Goal: Task Accomplishment & Management: Manage account settings

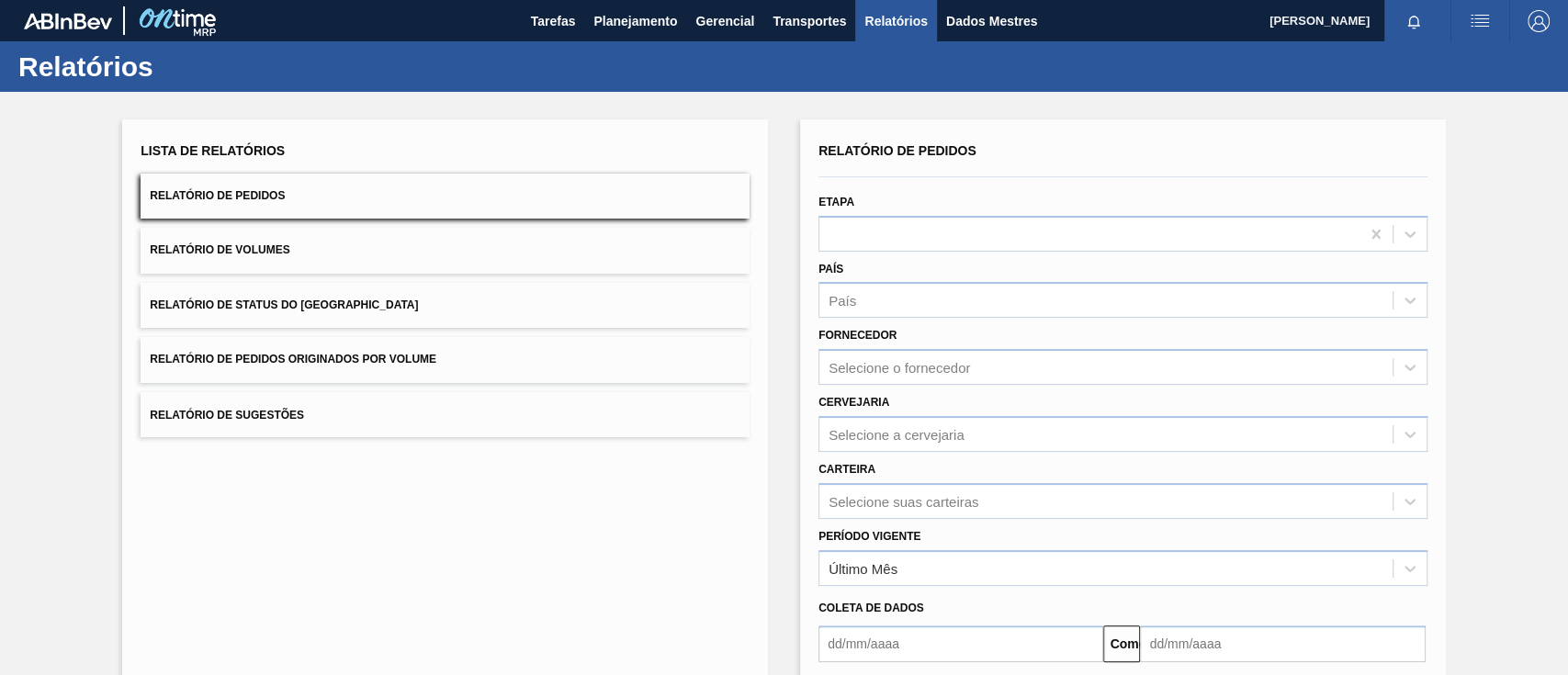
click at [391, 367] on button "Relatório de Pedidos Originados por Volume" at bounding box center [445, 360] width 609 height 45
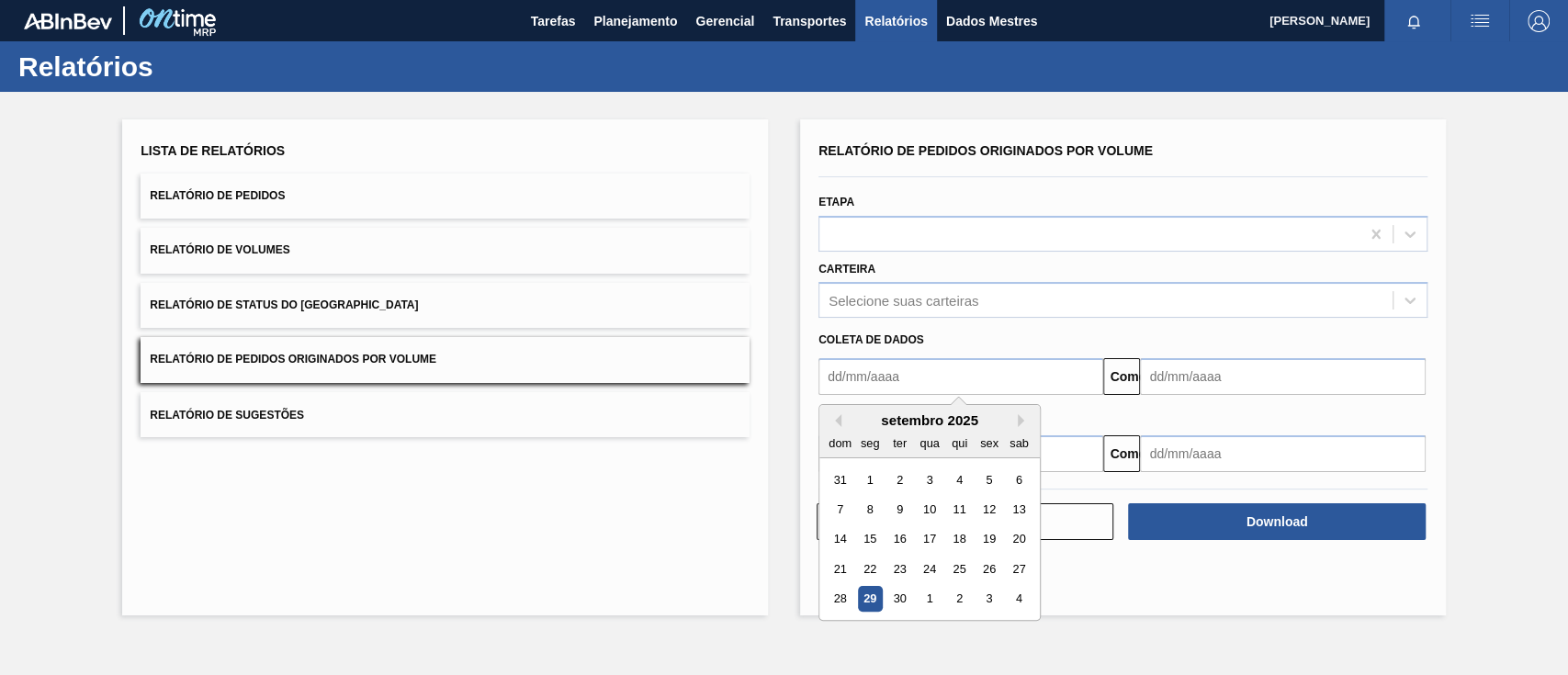
click at [896, 375] on input "text" at bounding box center [960, 376] width 284 height 37
click at [869, 478] on font "1" at bounding box center [870, 480] width 7 height 14
type input "[DATE]"
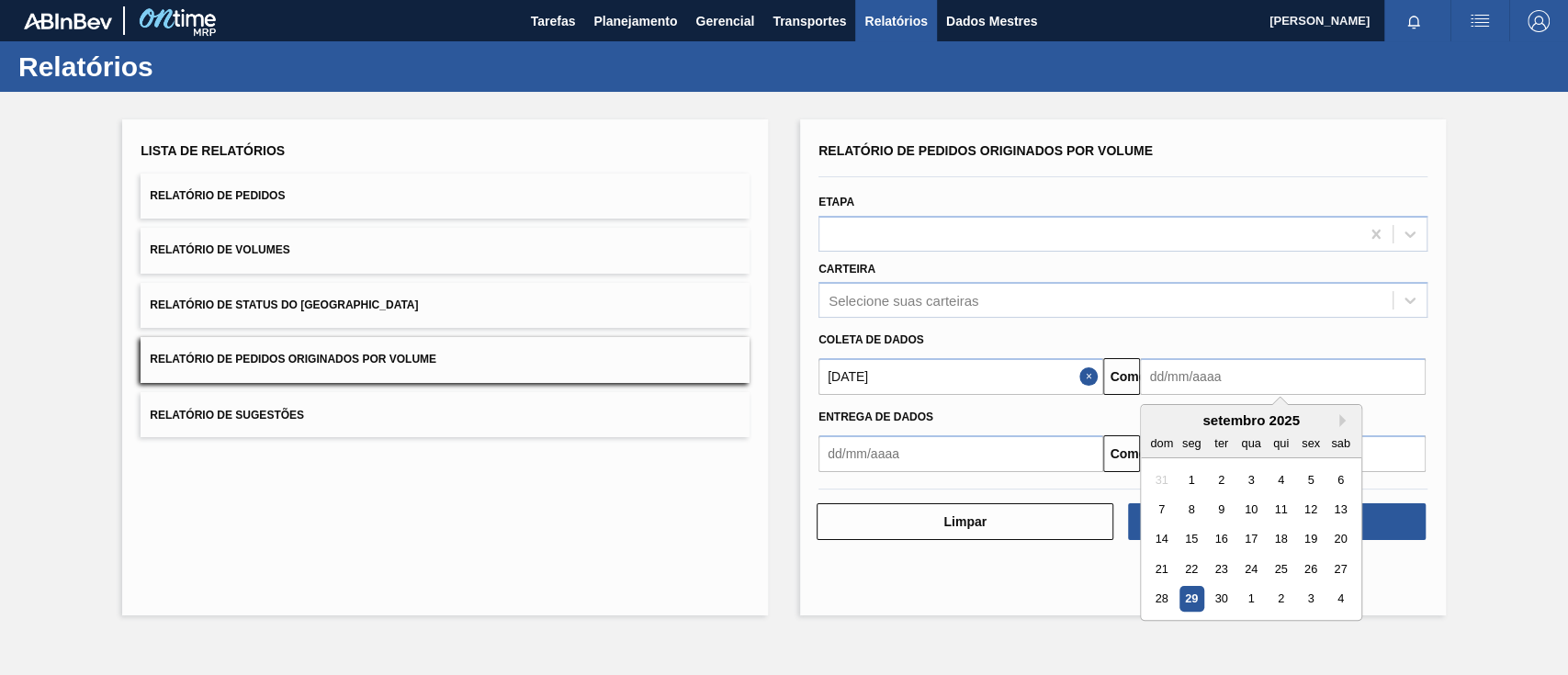
click at [1208, 376] on input "text" at bounding box center [1282, 376] width 284 height 37
click at [1334, 591] on div "4" at bounding box center [1340, 599] width 24 height 24
type input "[DATE]"
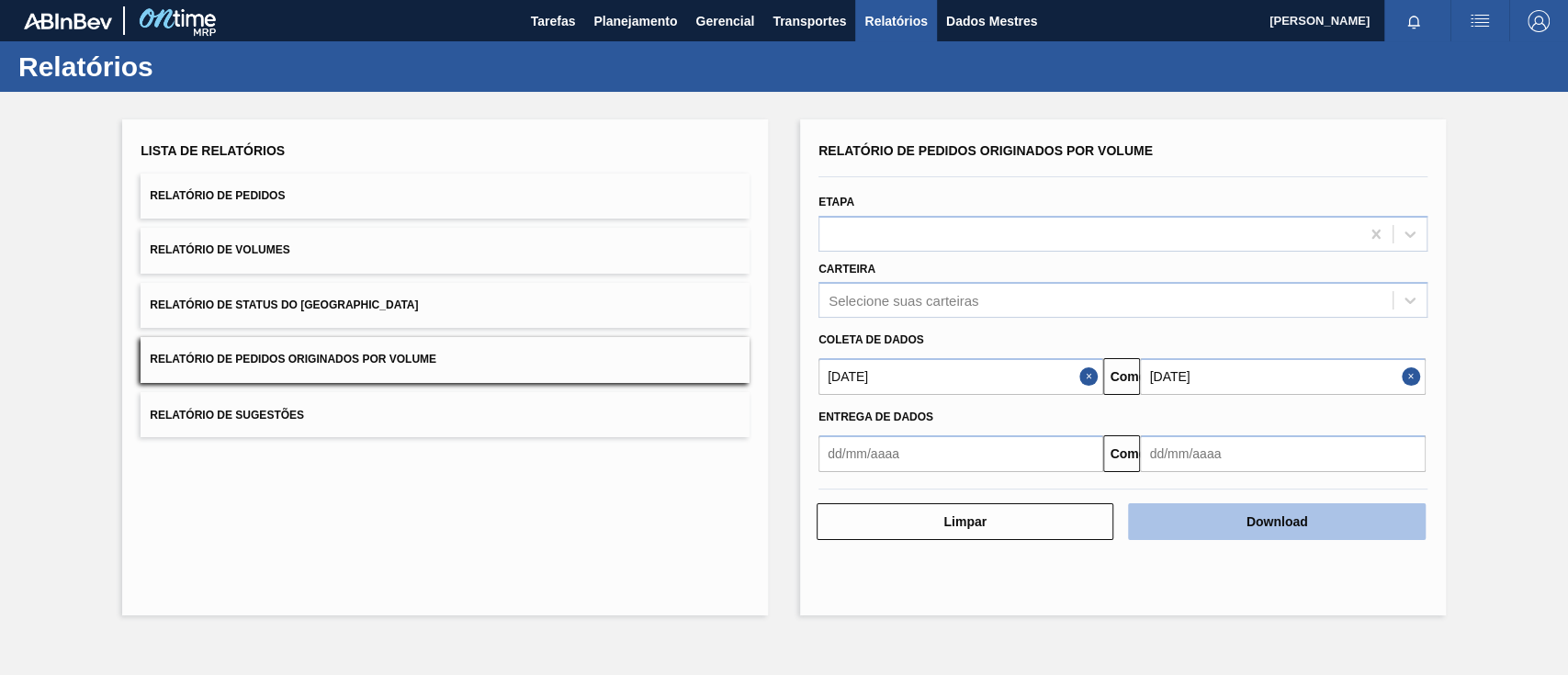
click at [1315, 521] on button "Download" at bounding box center [1276, 521] width 297 height 37
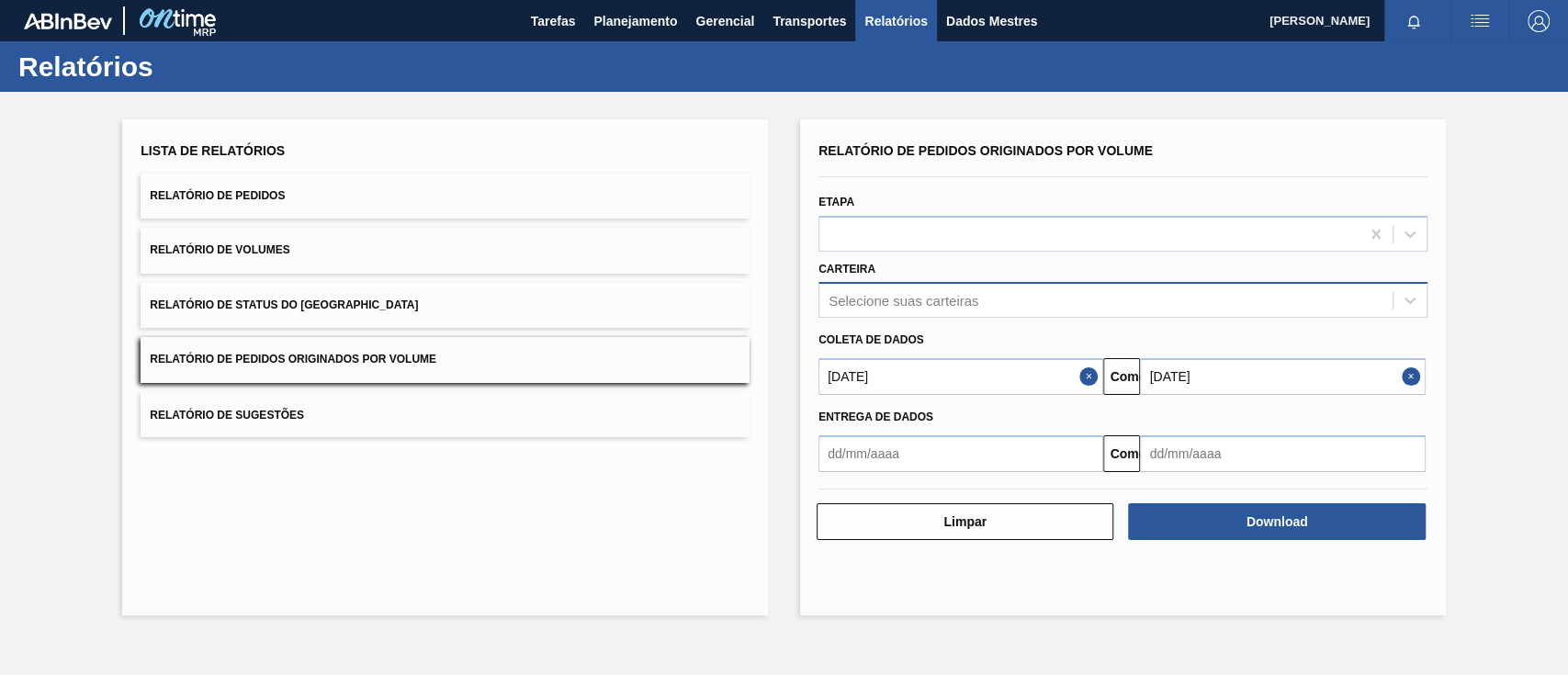
click at [953, 296] on font "Selecione suas carteiras" at bounding box center [904, 300] width 150 height 16
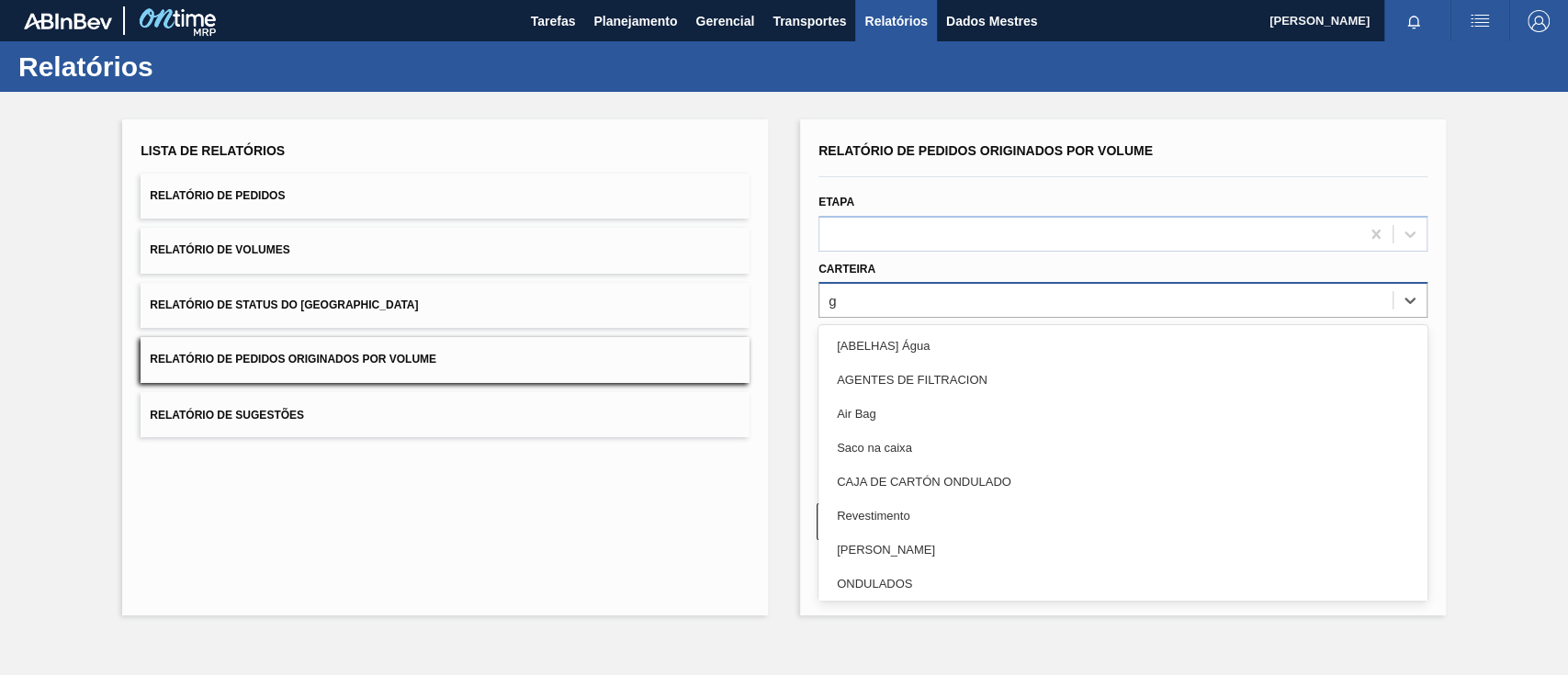
type input "ga"
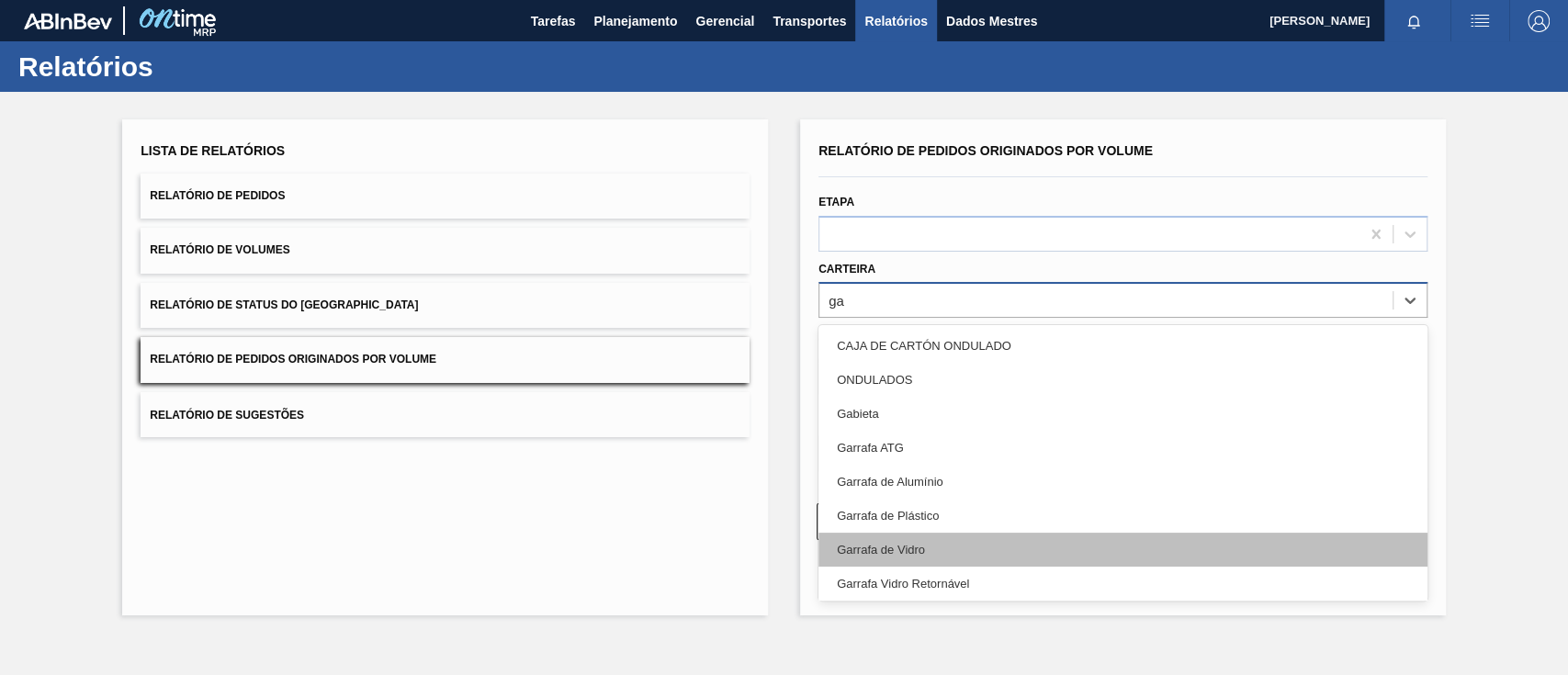
click at [905, 539] on div "Garrafa de Vidro" at bounding box center [1122, 550] width 609 height 34
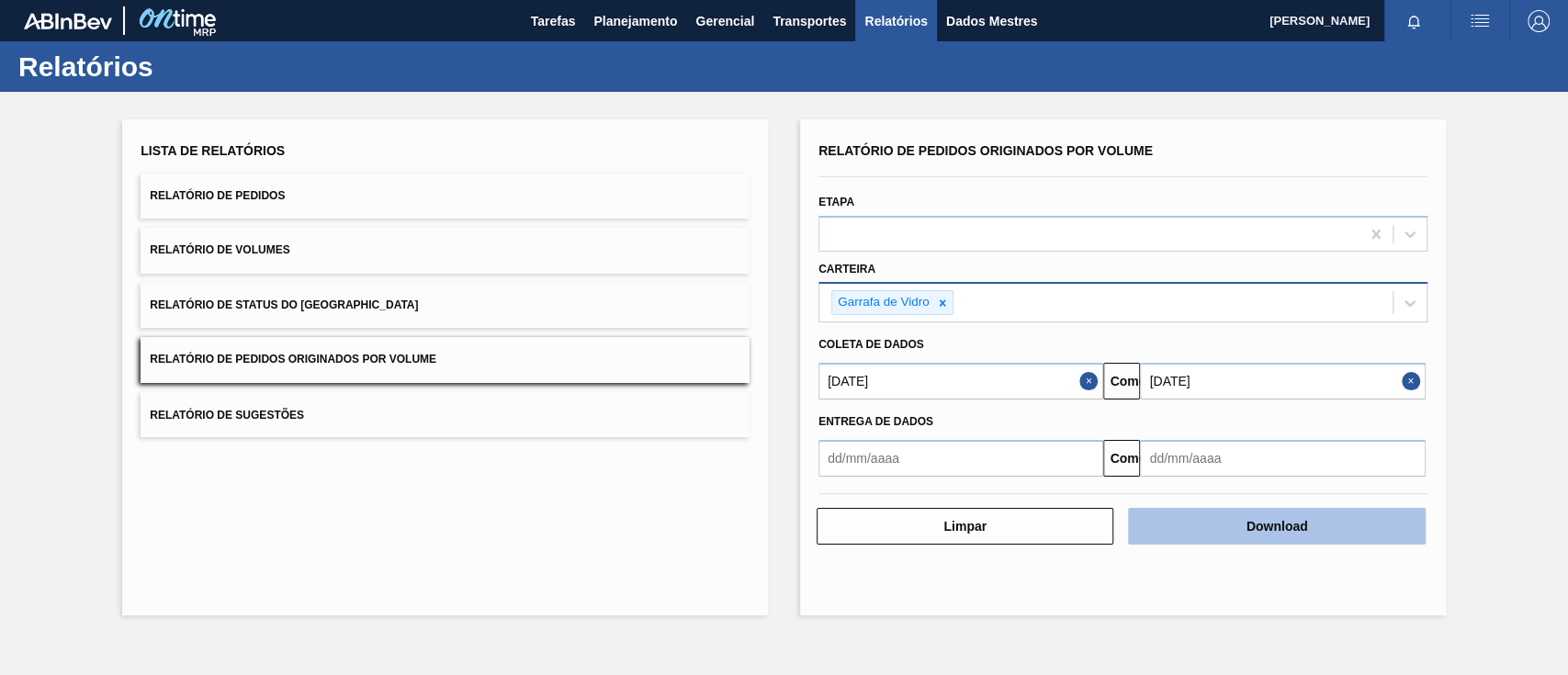
click at [1195, 528] on button "Download" at bounding box center [1276, 526] width 297 height 37
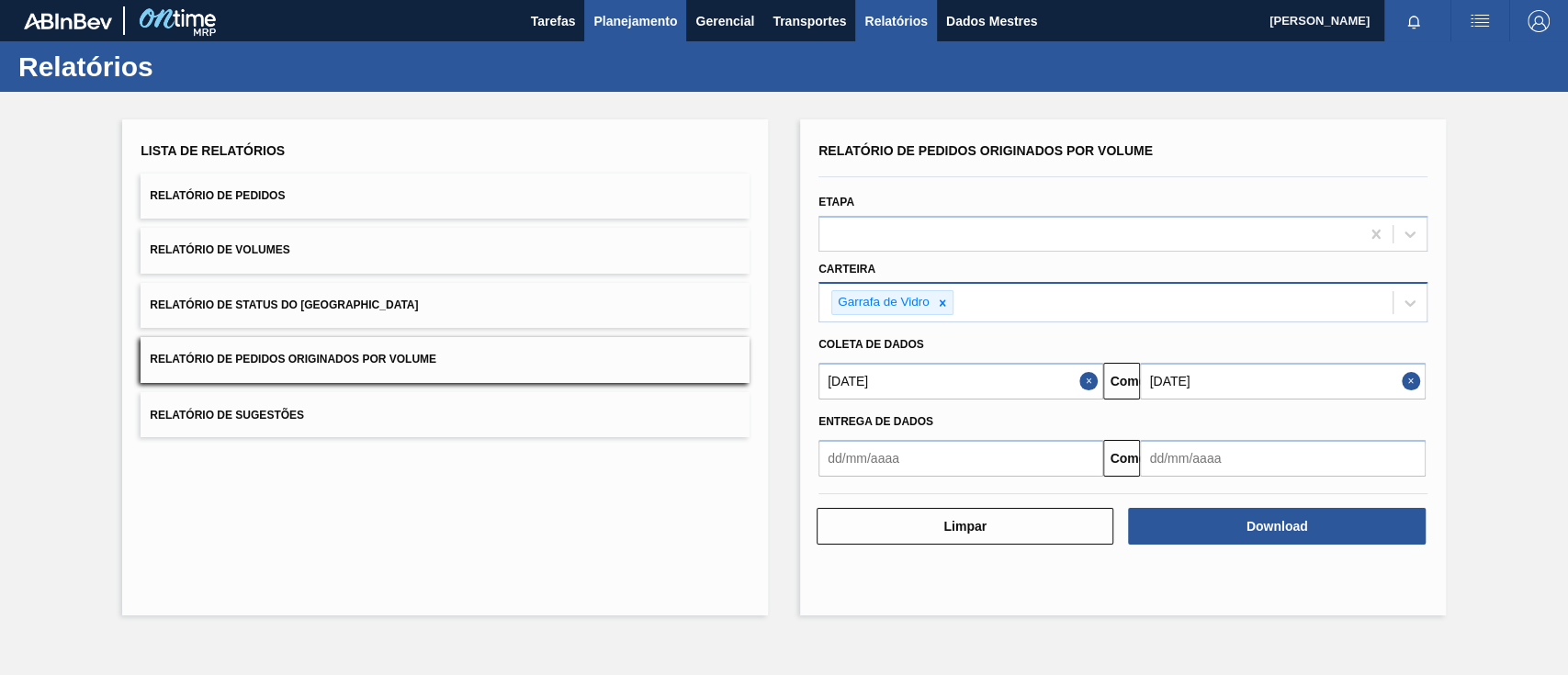
click at [609, 22] on font "Planejamento" at bounding box center [634, 22] width 84 height 15
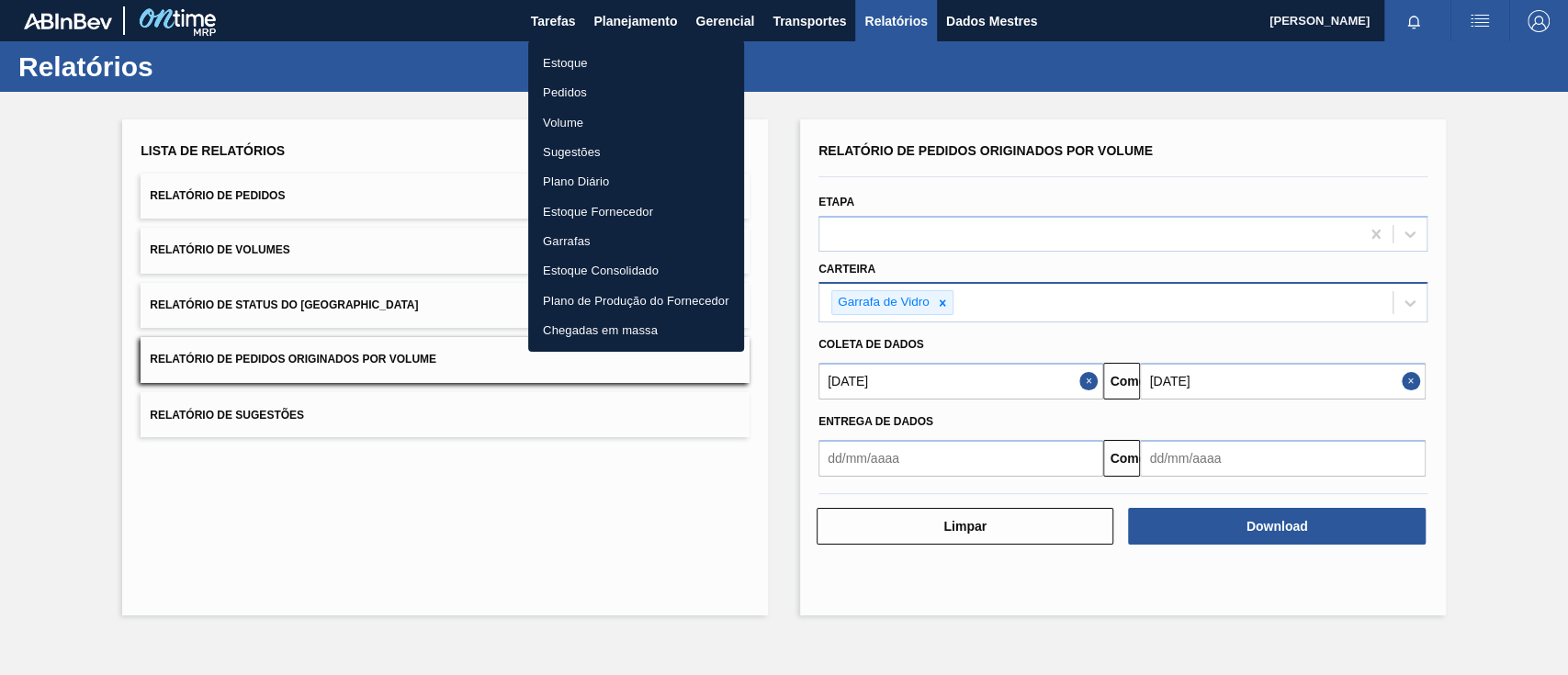
click at [556, 87] on font "Pedidos" at bounding box center [564, 92] width 44 height 14
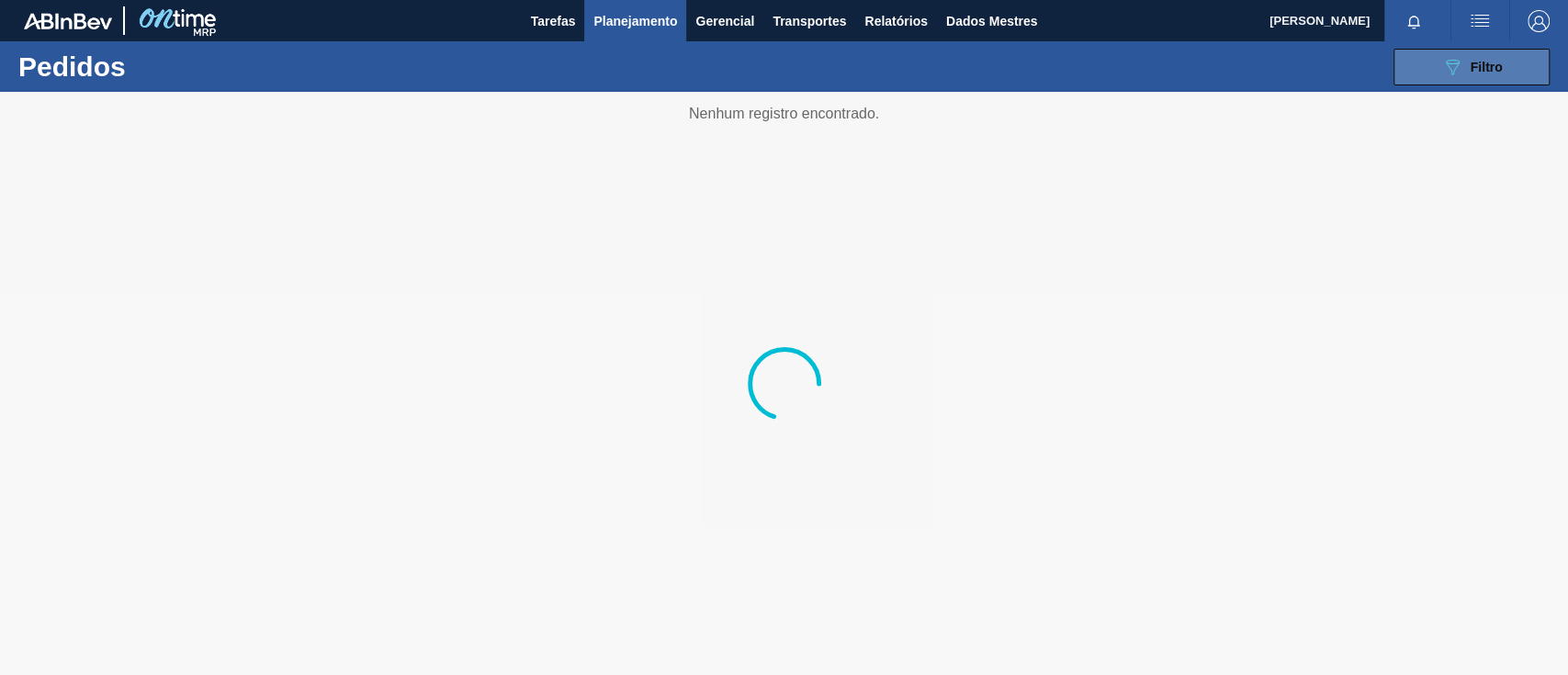
click at [1441, 73] on icon "089F7B8B-B2A5-4AFE-B5C0-19BA573D28AC" at bounding box center [1452, 67] width 22 height 22
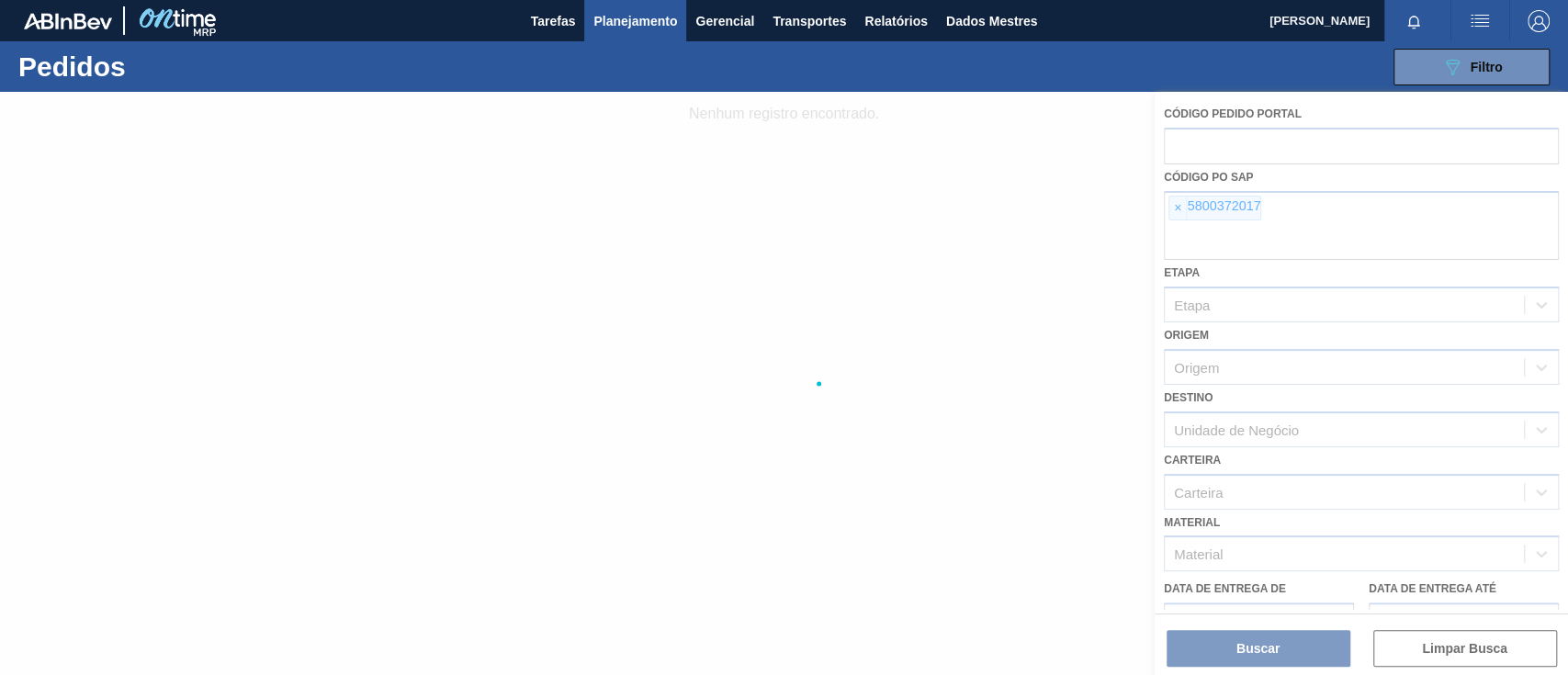
click at [1176, 207] on div at bounding box center [784, 384] width 1568 height 584
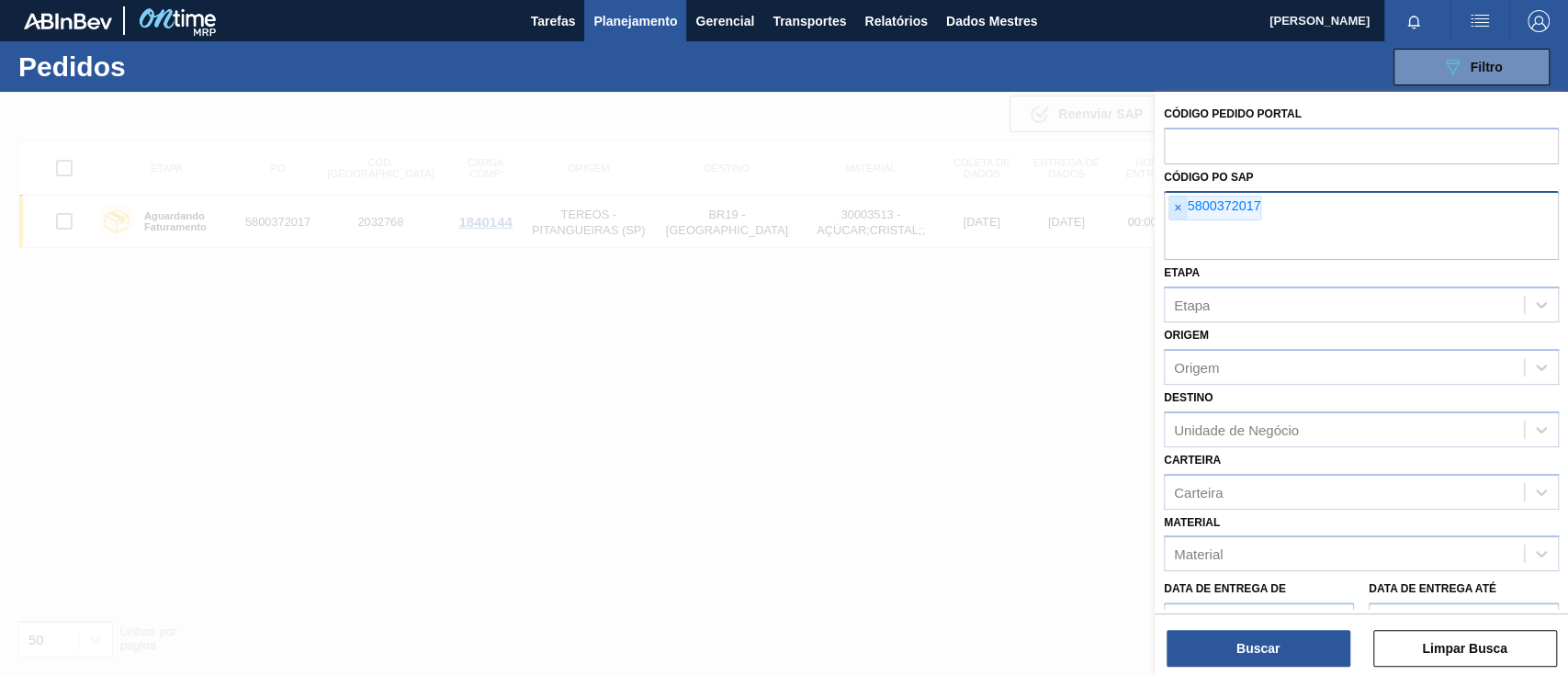
click at [1177, 210] on font "×" at bounding box center [1178, 207] width 8 height 15
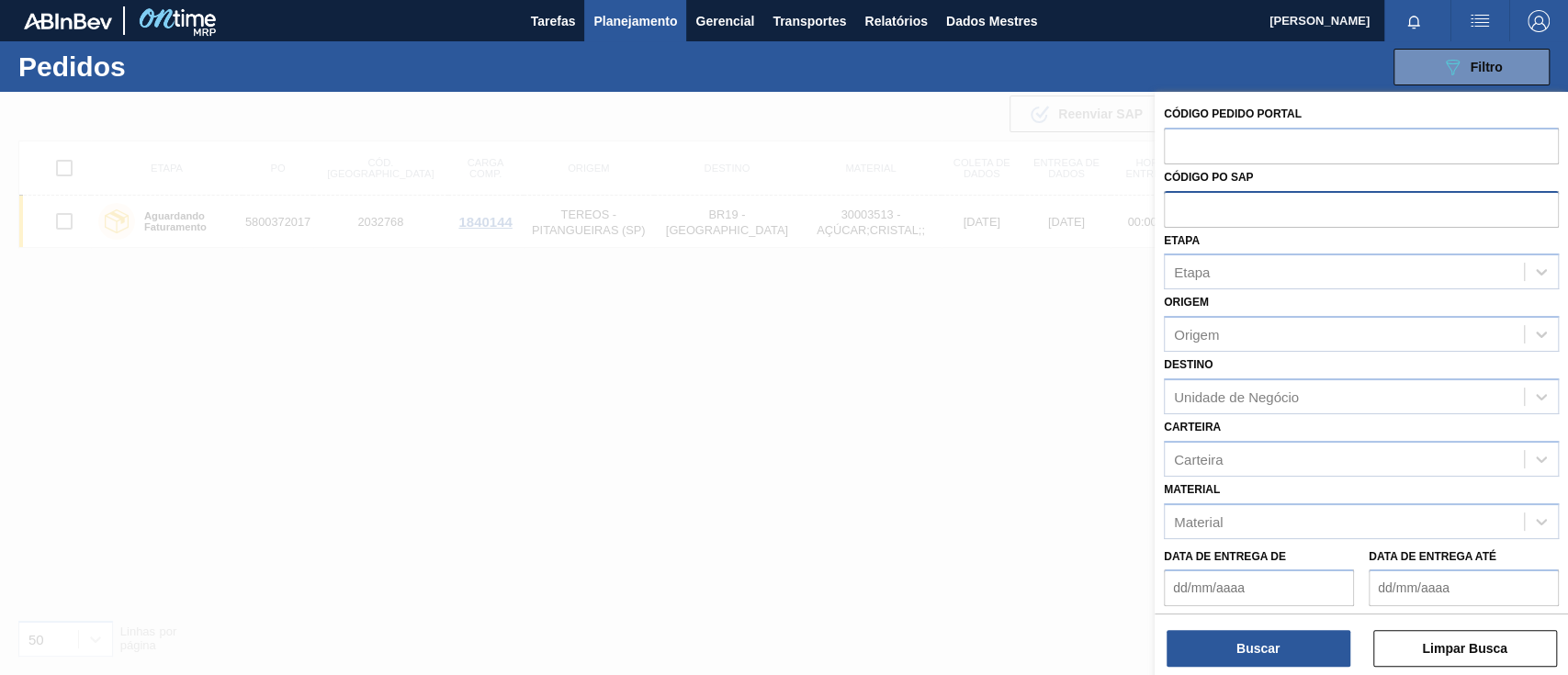
paste input "text"
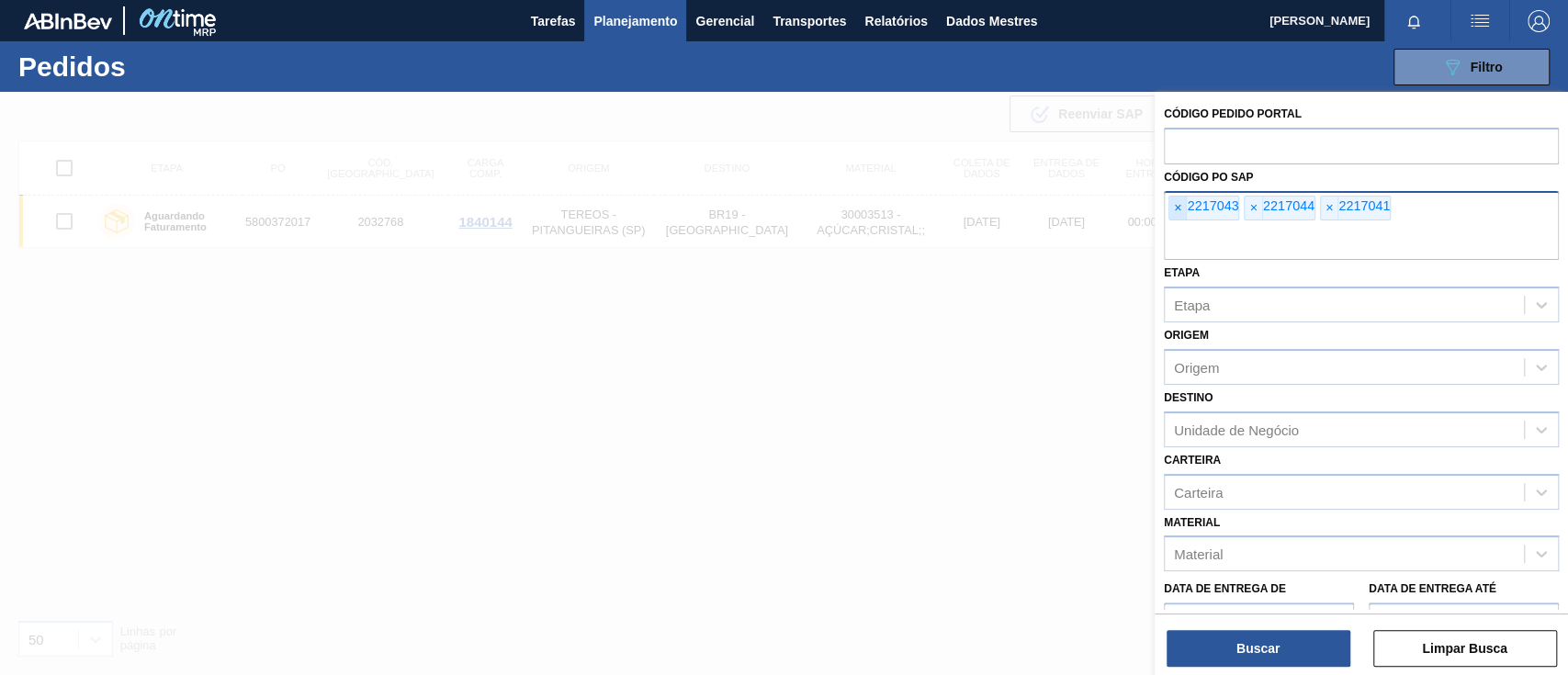
click at [1176, 206] on font "×" at bounding box center [1178, 207] width 8 height 15
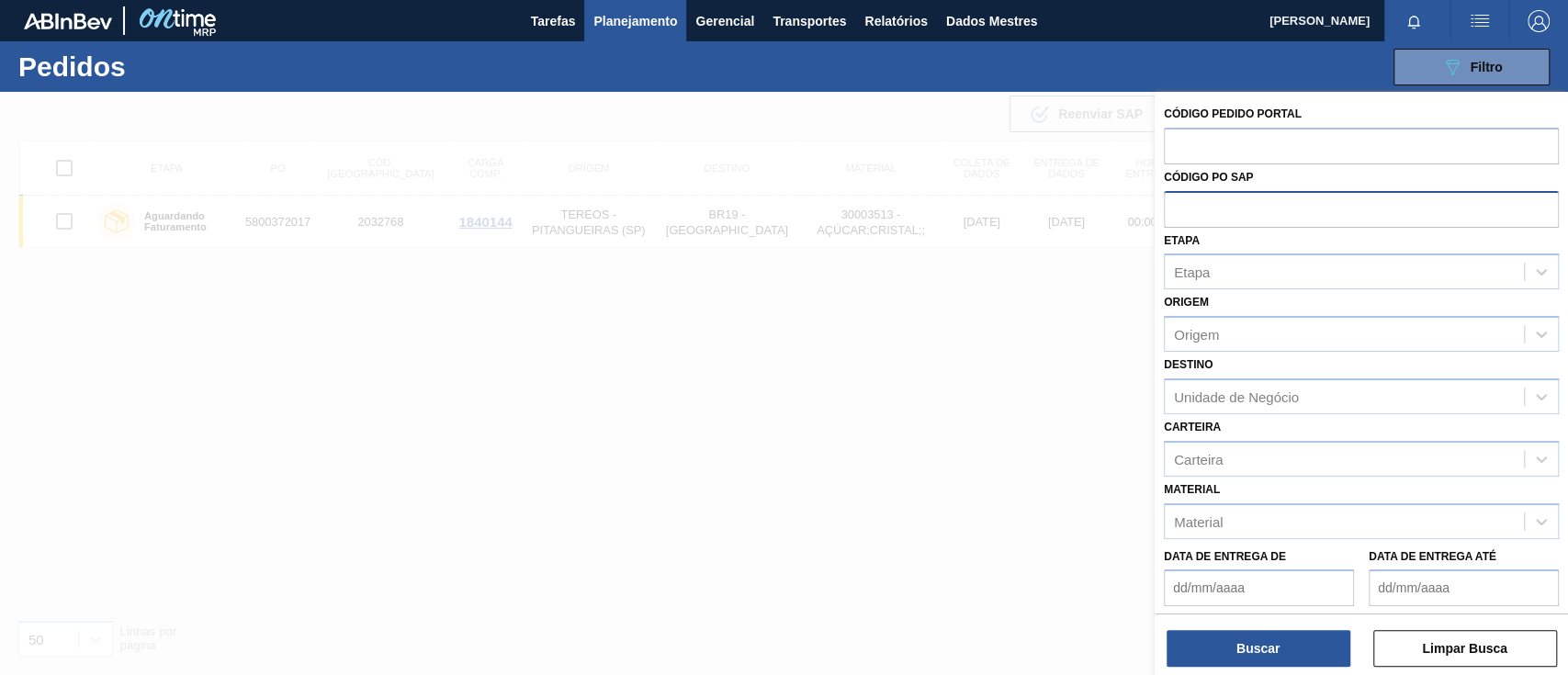
click at [1176, 206] on input "text" at bounding box center [1361, 208] width 395 height 35
paste input "text"
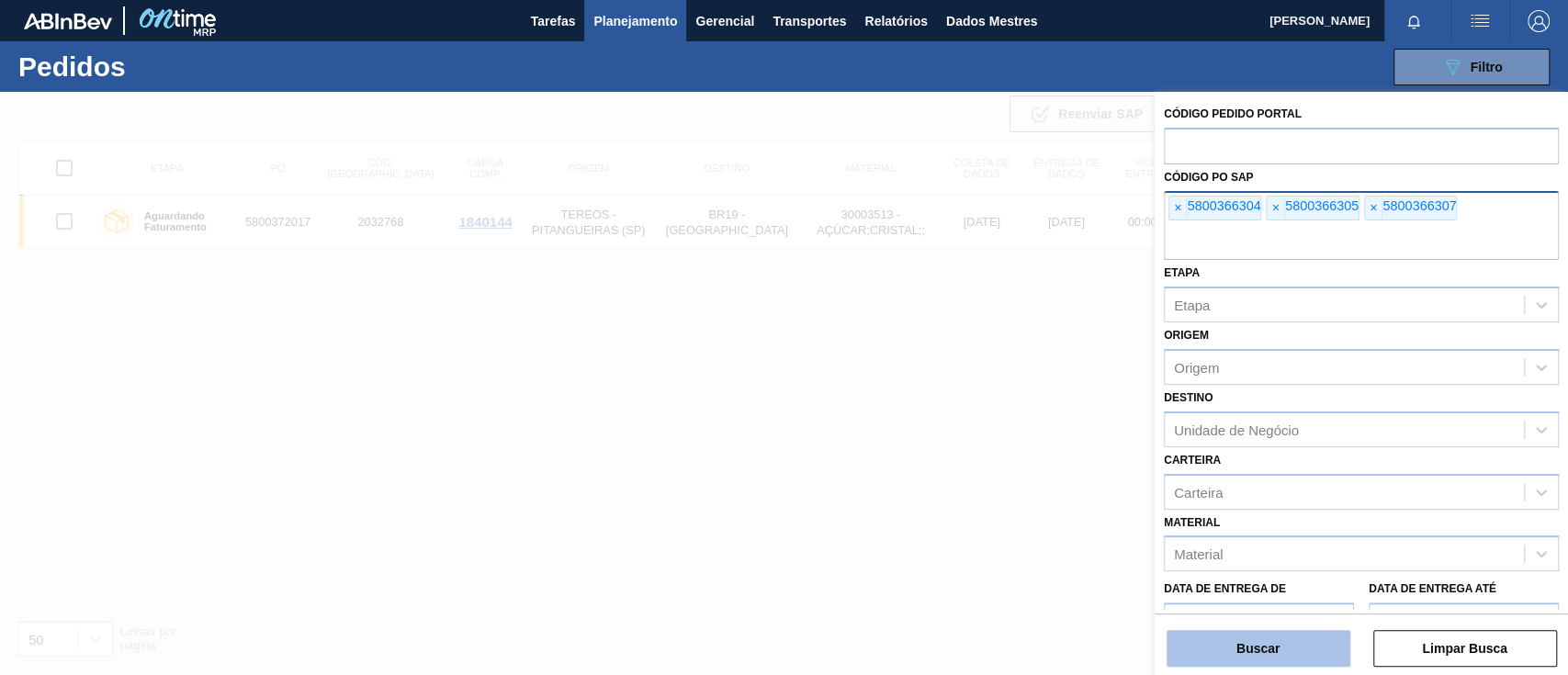
click at [1234, 636] on button "Buscar" at bounding box center [1258, 648] width 184 height 37
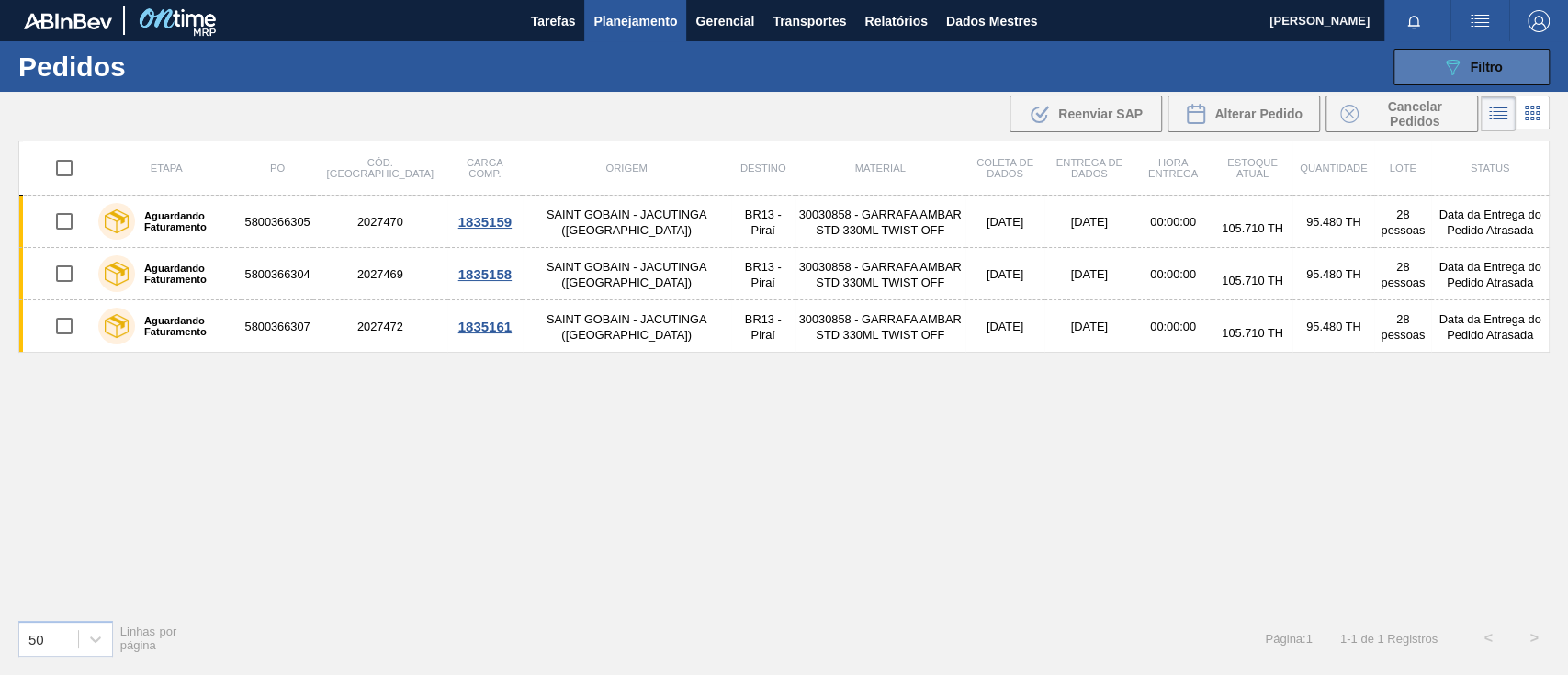
click at [1439, 67] on button "089F7B8B-B2A5-4AFE-B5C0-19BA573D28AC Filtro" at bounding box center [1471, 67] width 156 height 37
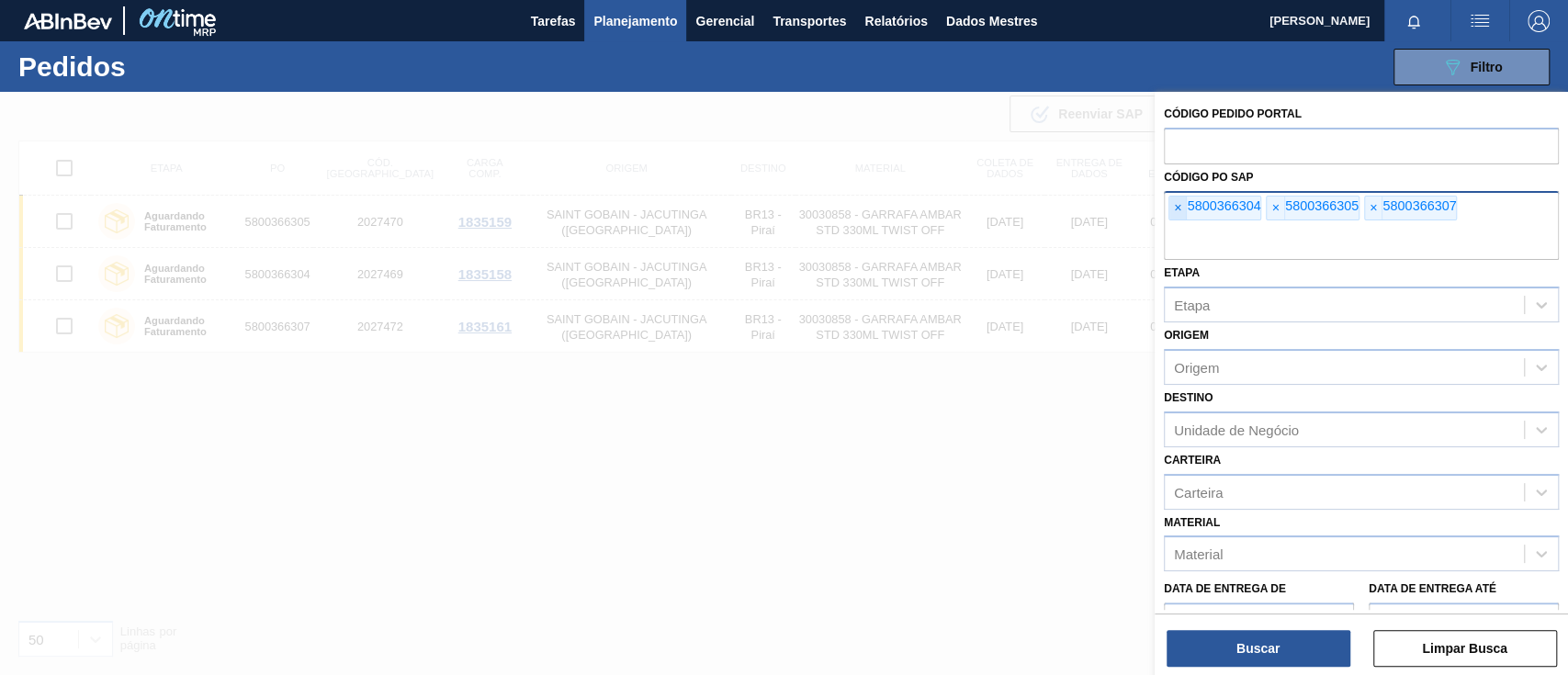
click at [1182, 206] on span "×" at bounding box center [1178, 207] width 18 height 23
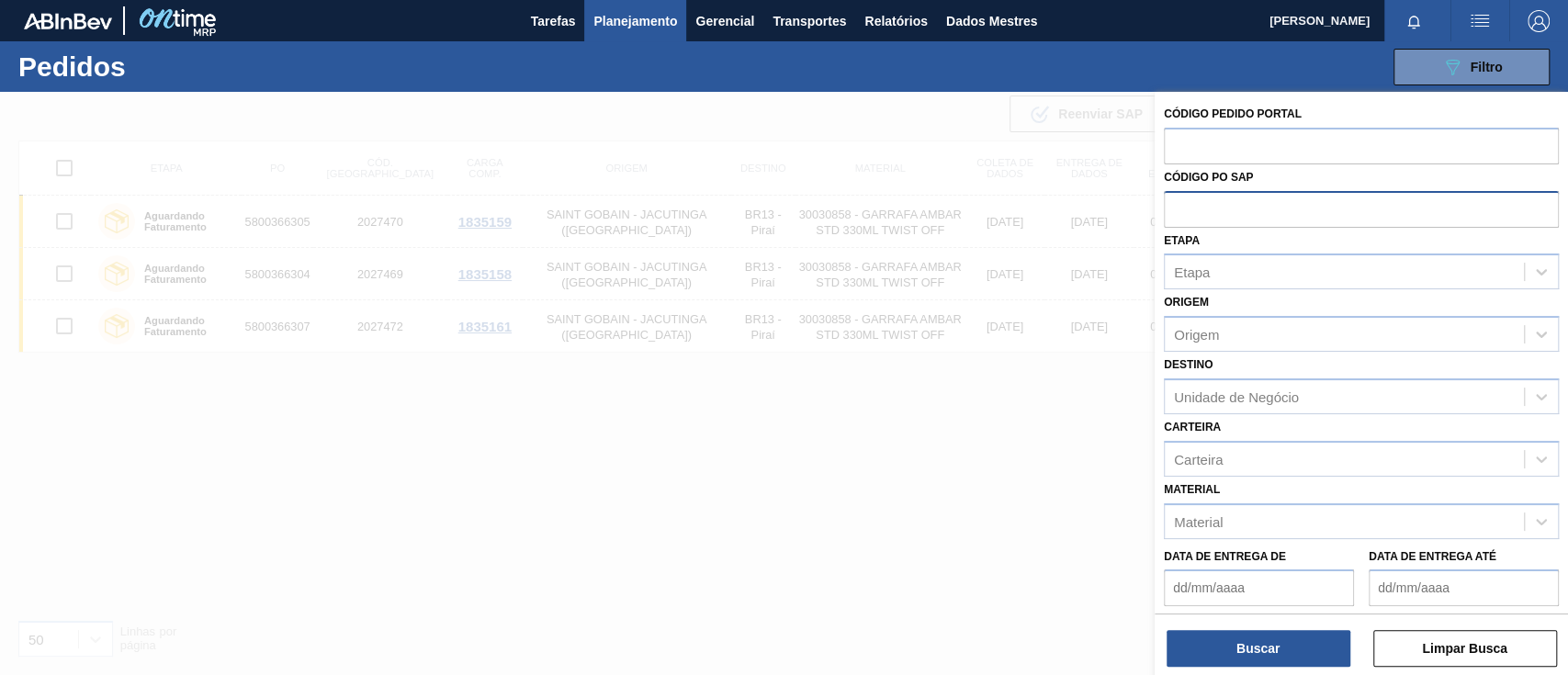
paste input "5800365982"
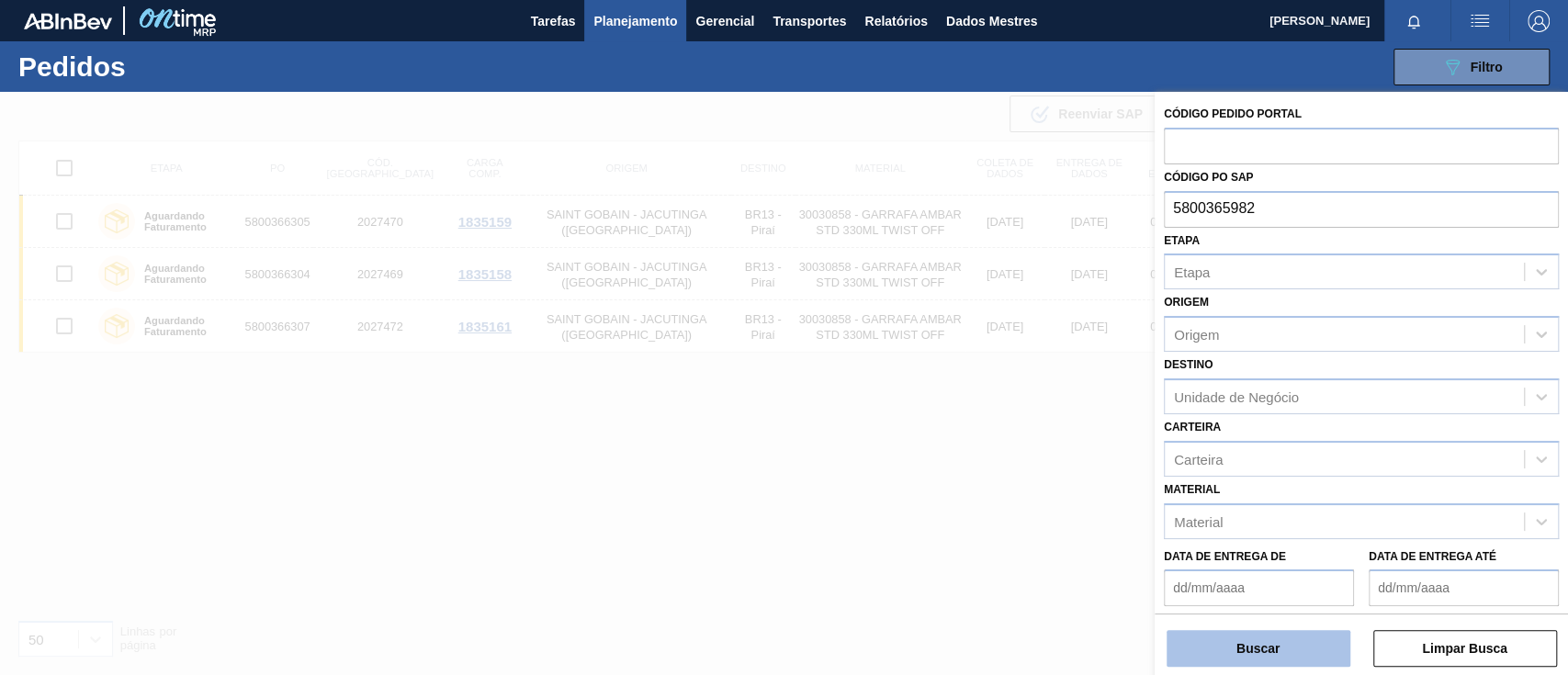
type input "5800365982"
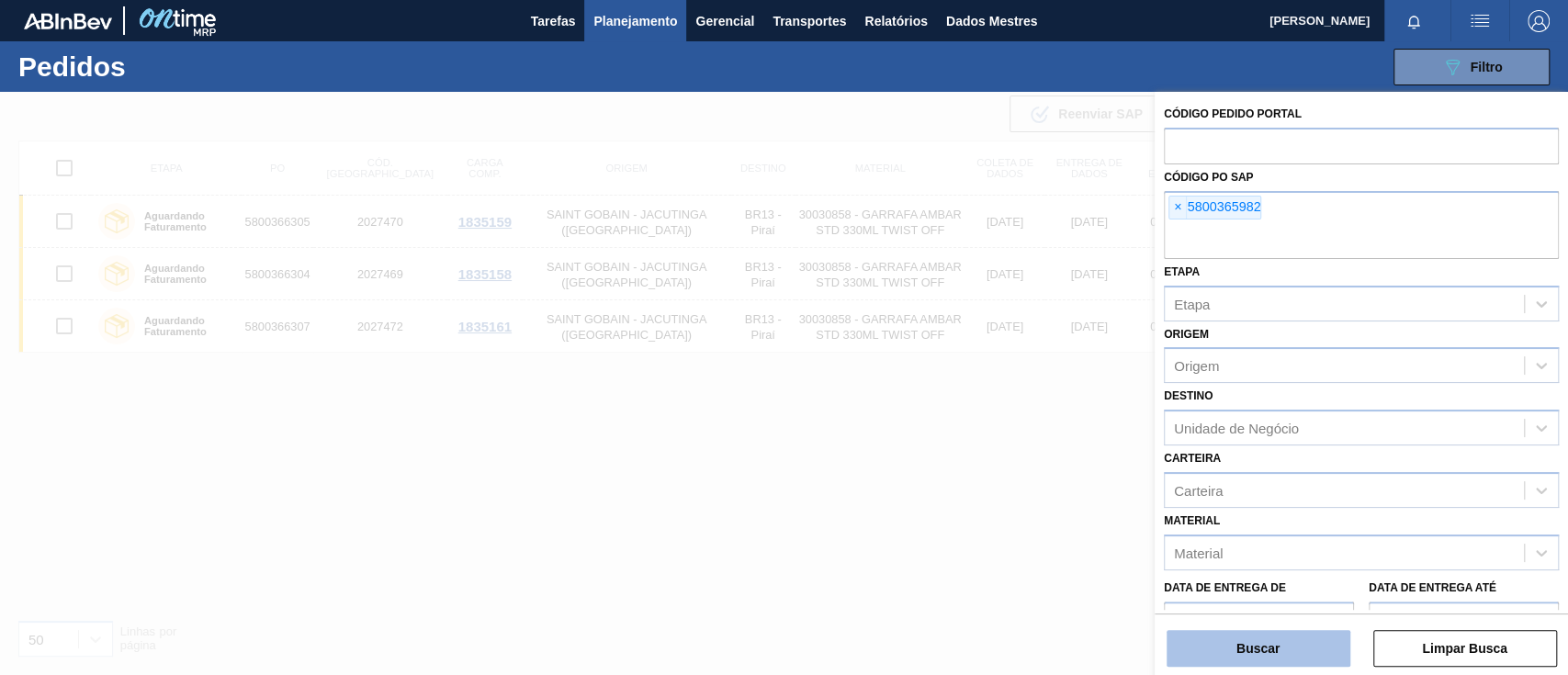
click at [1279, 651] on font "Buscar" at bounding box center [1257, 649] width 43 height 15
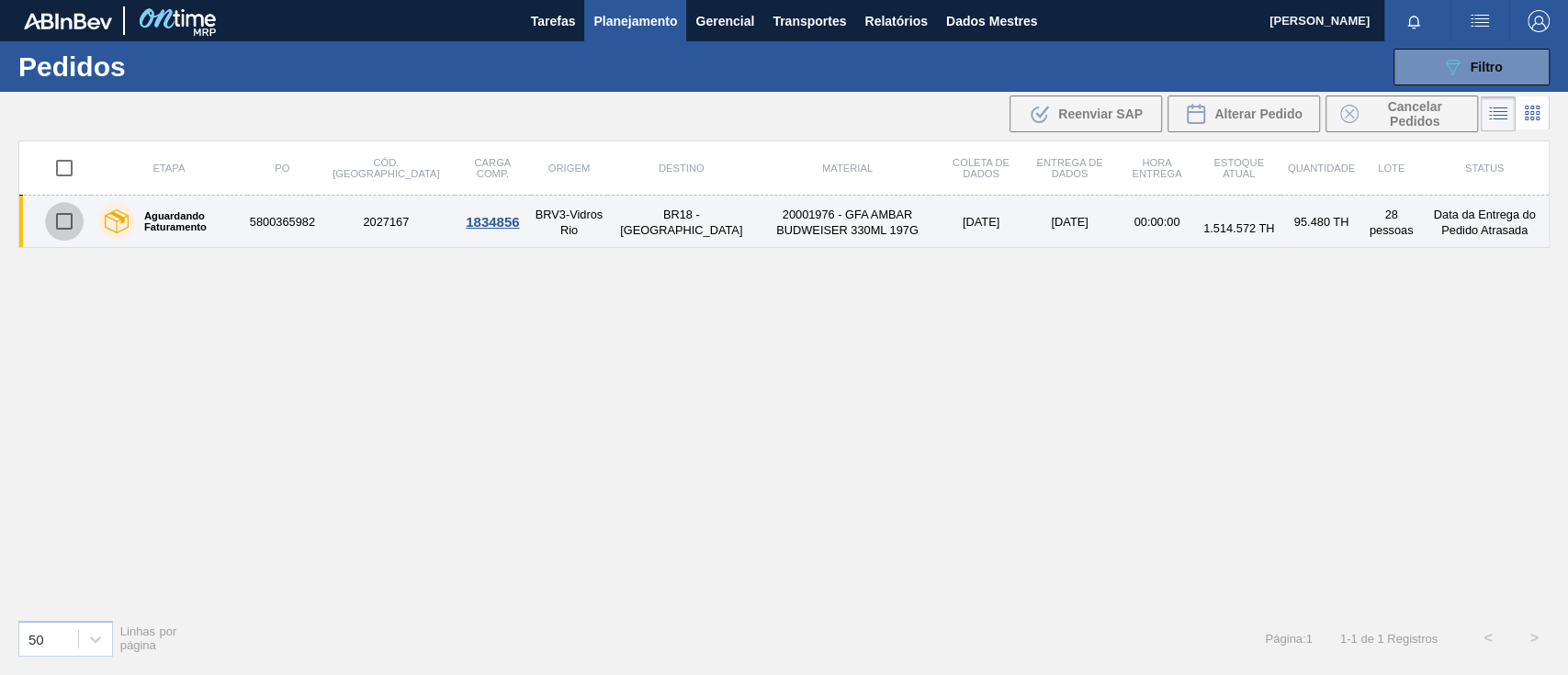
click at [68, 219] on input "checkbox" at bounding box center [64, 221] width 38 height 38
checkbox input "true"
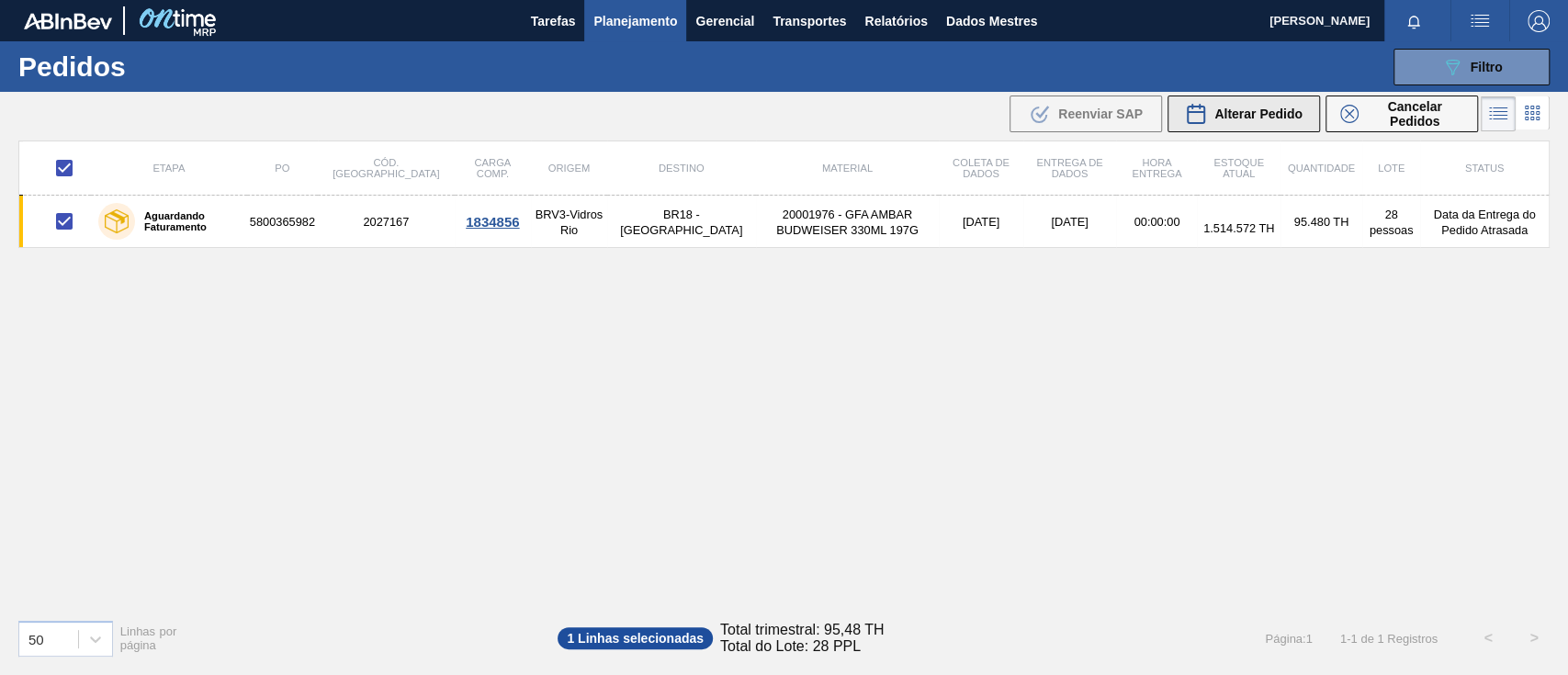
click at [1237, 110] on font "Alterar Pedido" at bounding box center [1258, 115] width 88 height 15
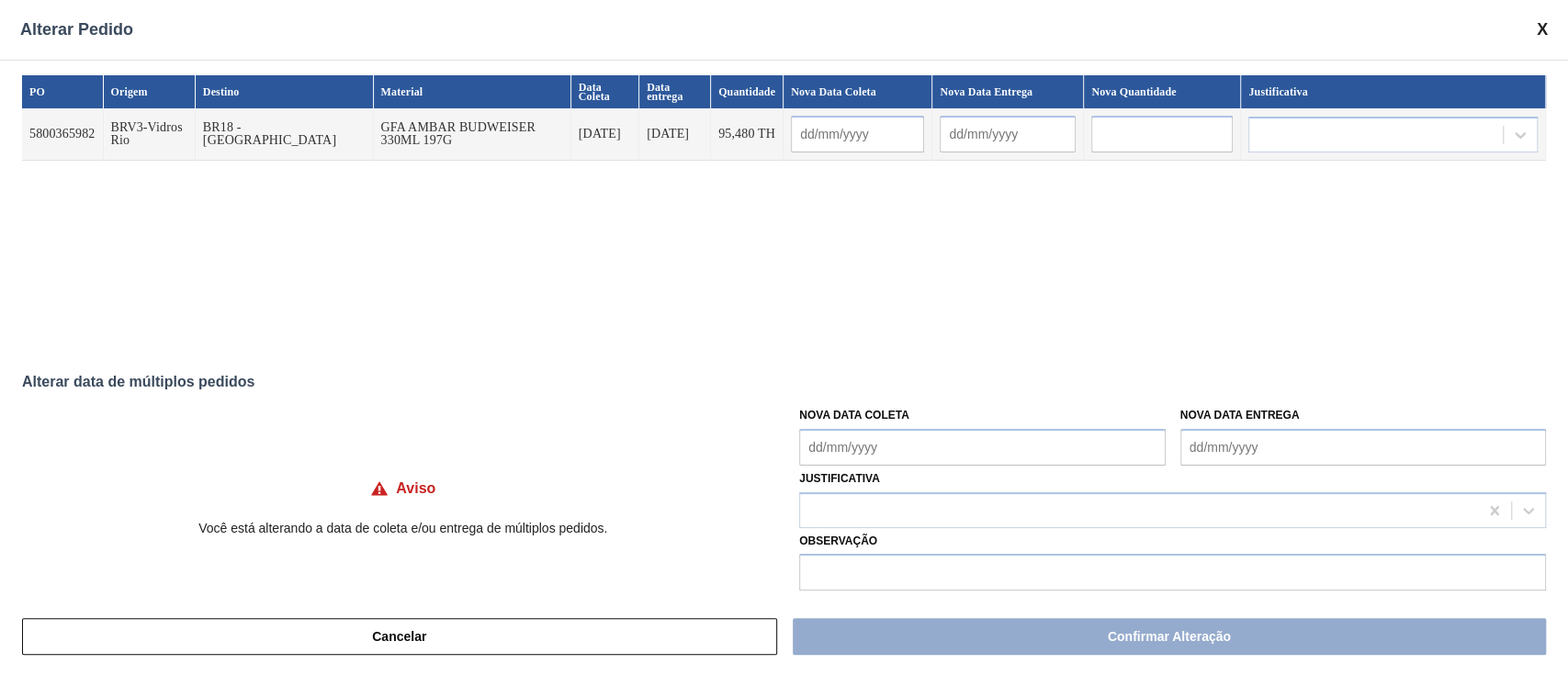
click at [846, 463] on Coleta "Nova Data Coleta" at bounding box center [982, 447] width 366 height 37
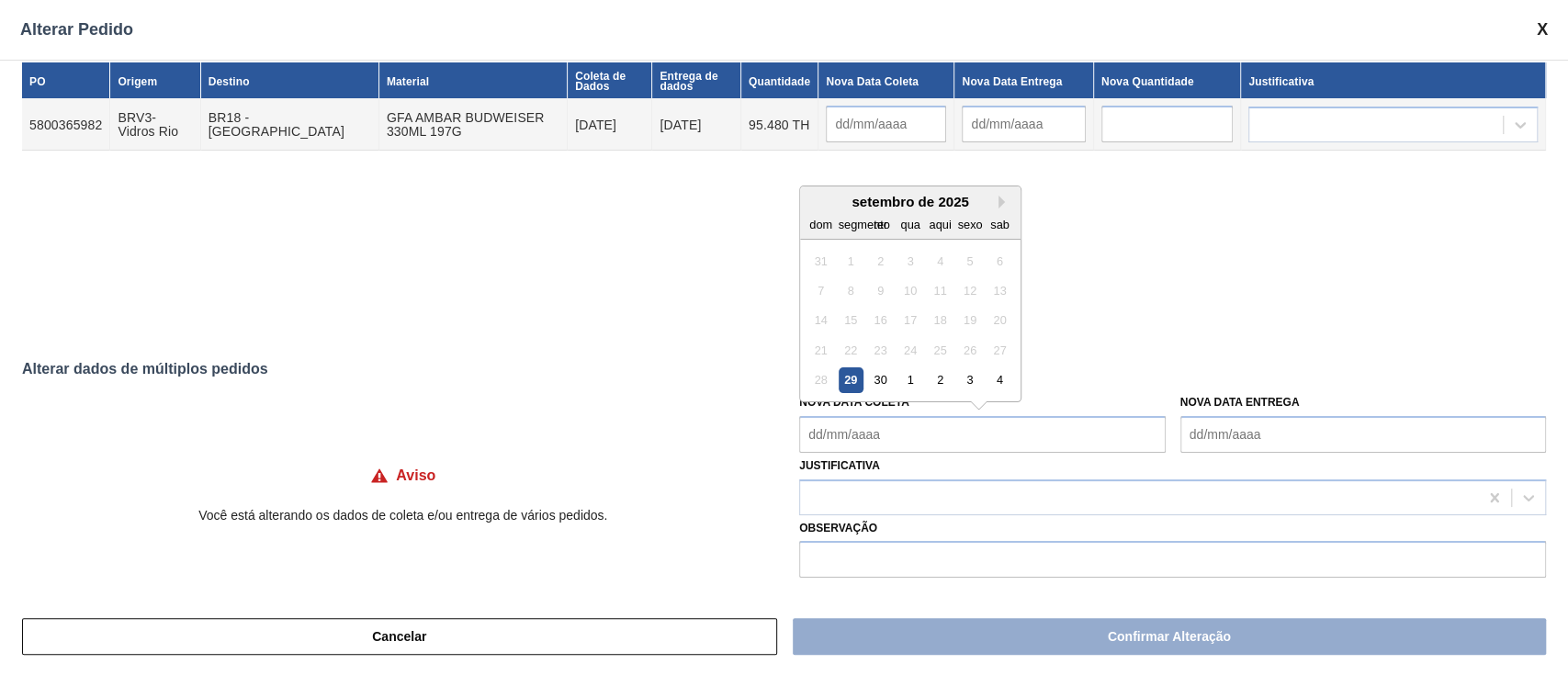
scroll to position [15, 0]
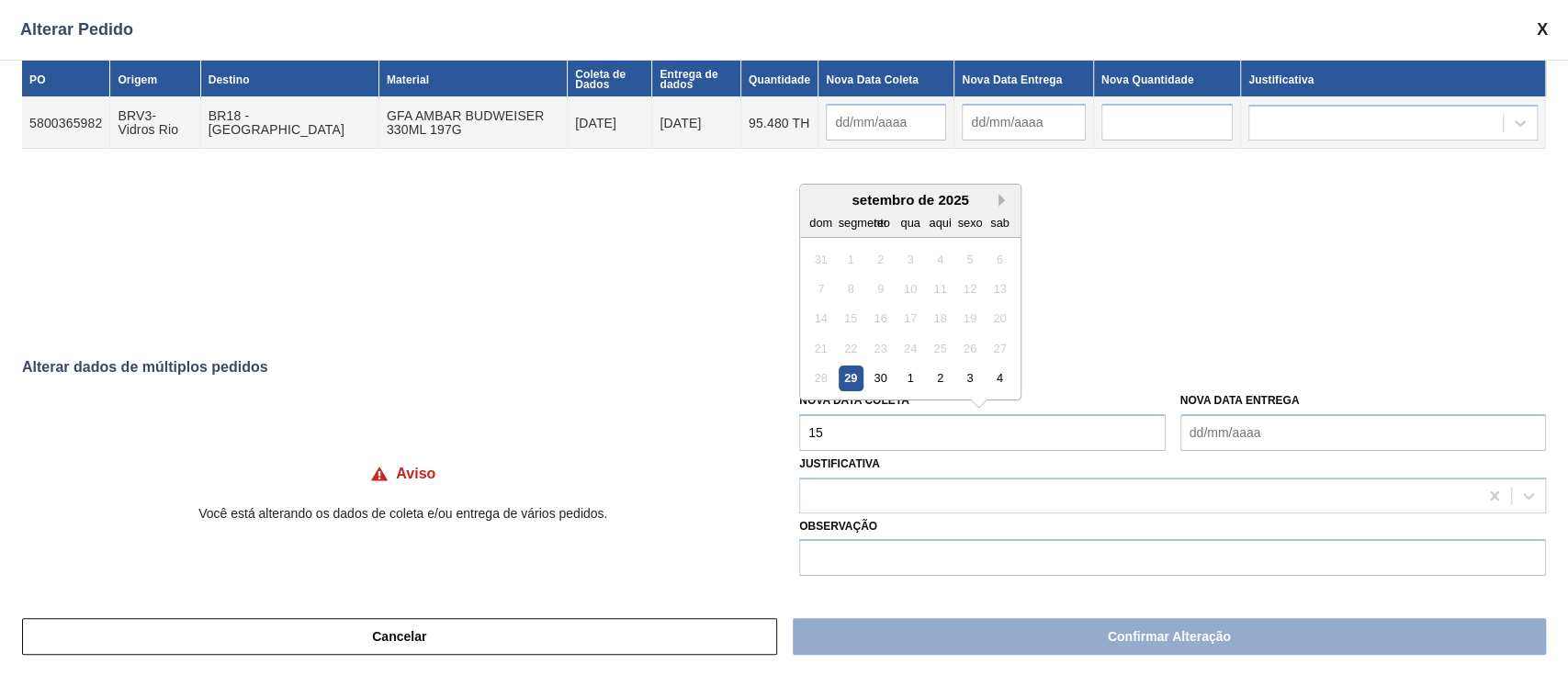
click at [998, 199] on button "Próximo mês" at bounding box center [1005, 201] width 13 height 13
click at [968, 378] on div "31" at bounding box center [969, 378] width 24 height 24
type Coleta "[DATE]"
type input "[DATE]"
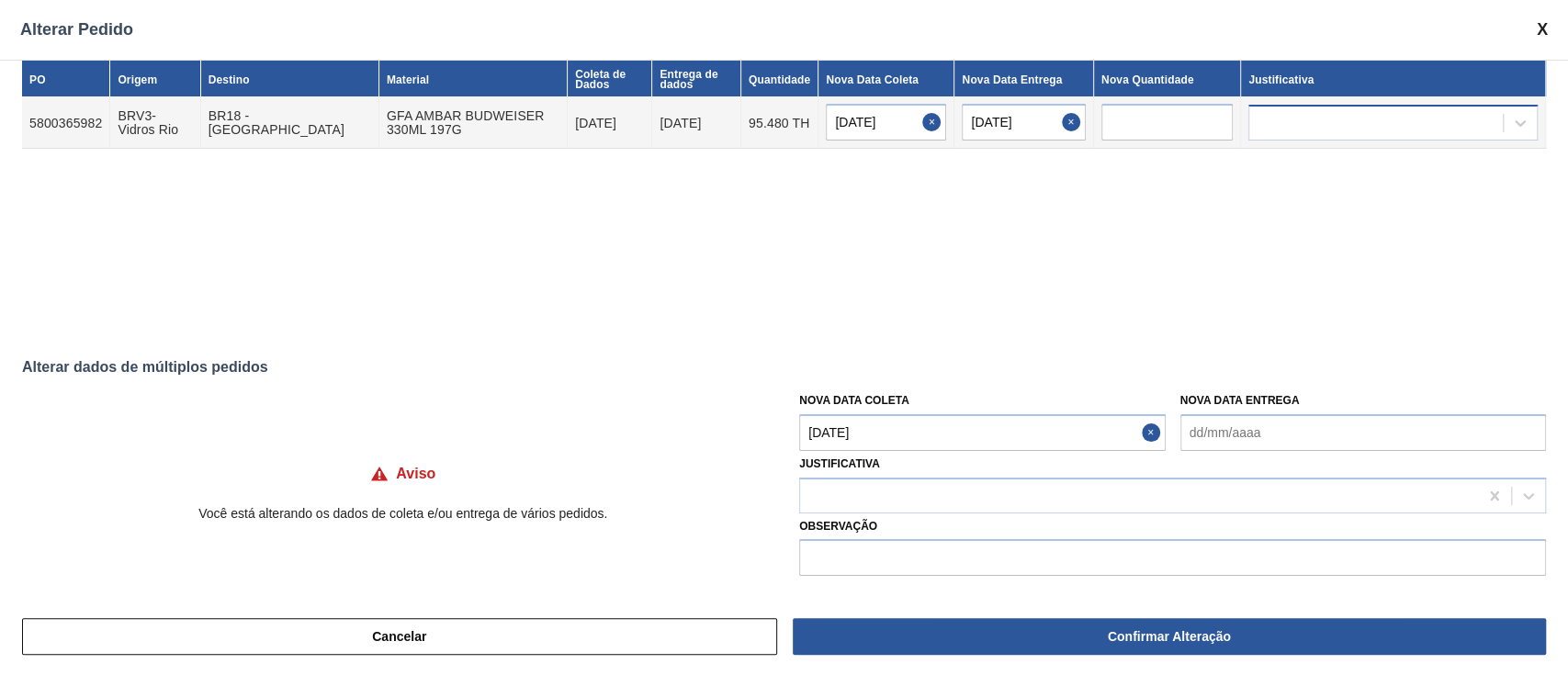
click at [1275, 126] on div at bounding box center [1376, 122] width 253 height 26
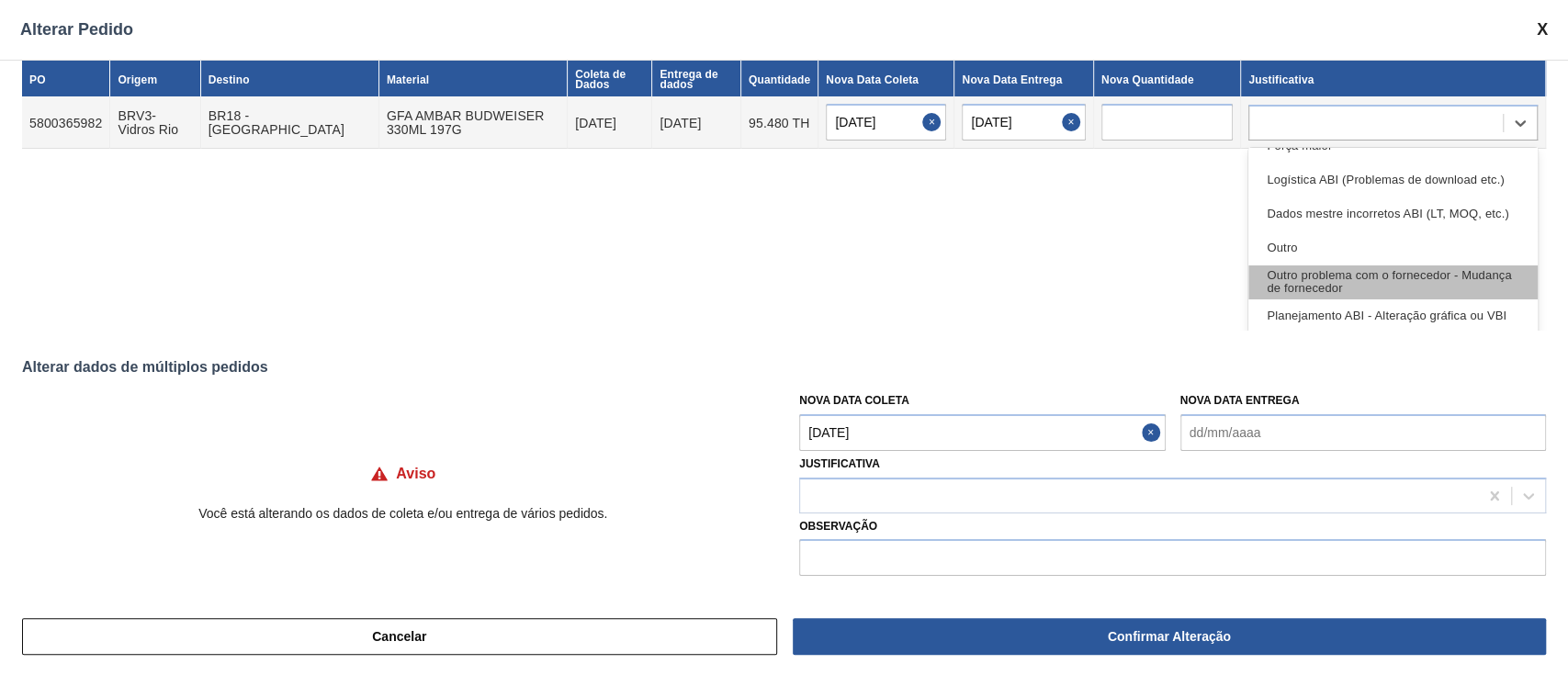
scroll to position [122, 0]
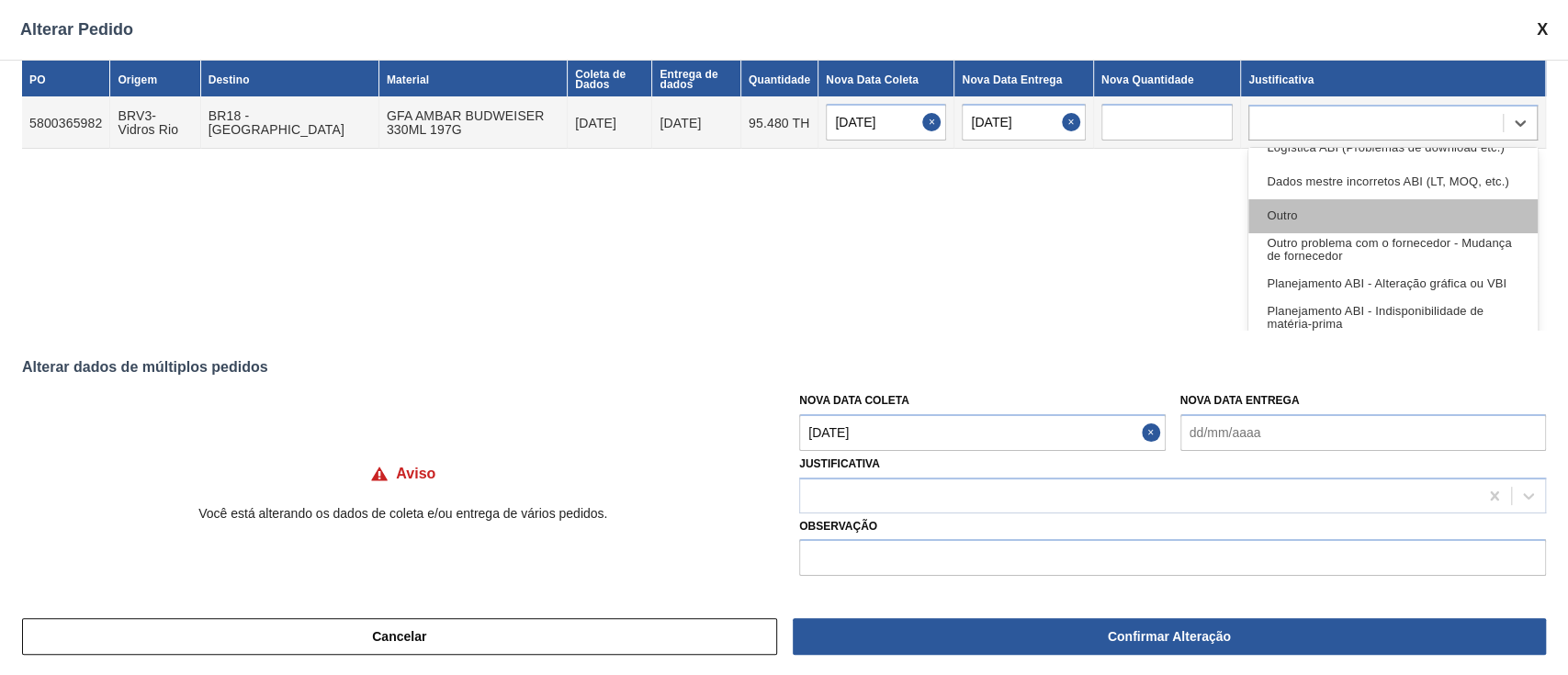
click at [1312, 213] on div "Outro" at bounding box center [1393, 216] width 289 height 34
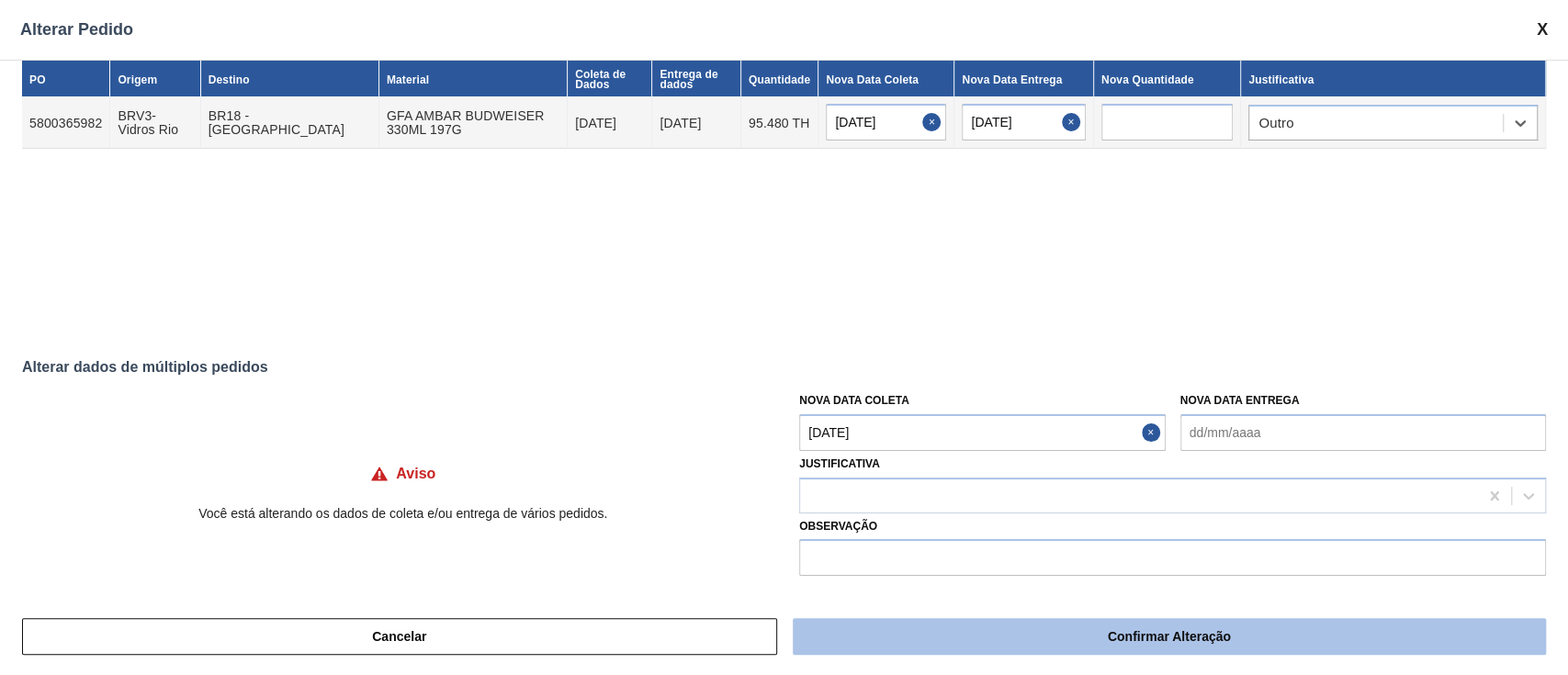
click at [1127, 629] on font "Confirmar Alteração" at bounding box center [1168, 637] width 123 height 15
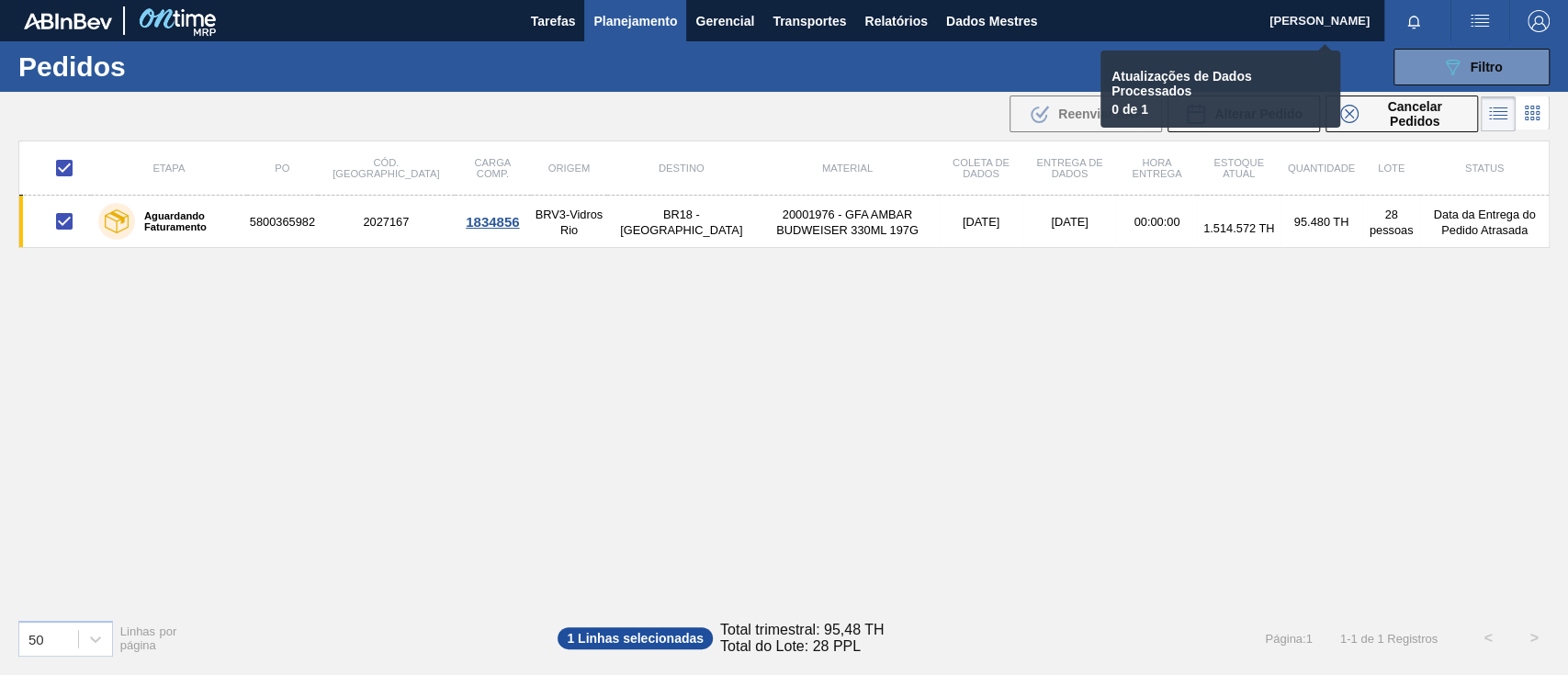
checkbox input "false"
